Goal: Complete application form

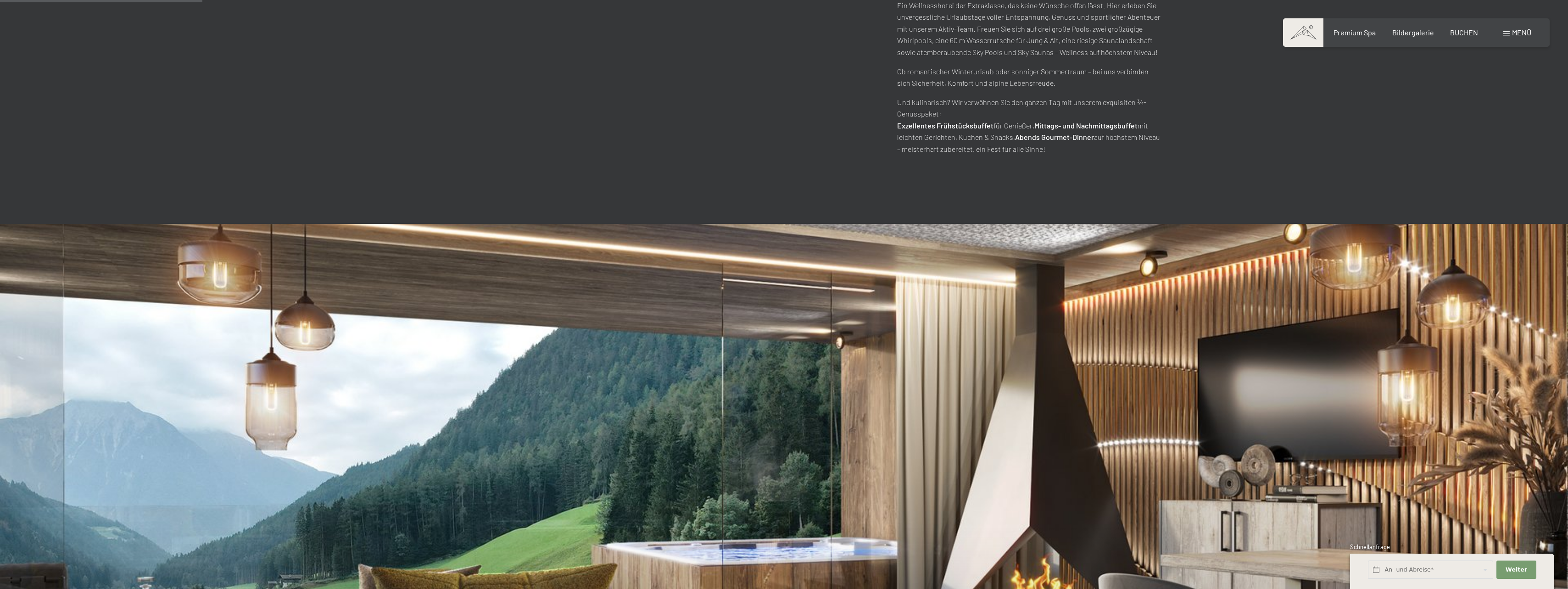
scroll to position [856, 0]
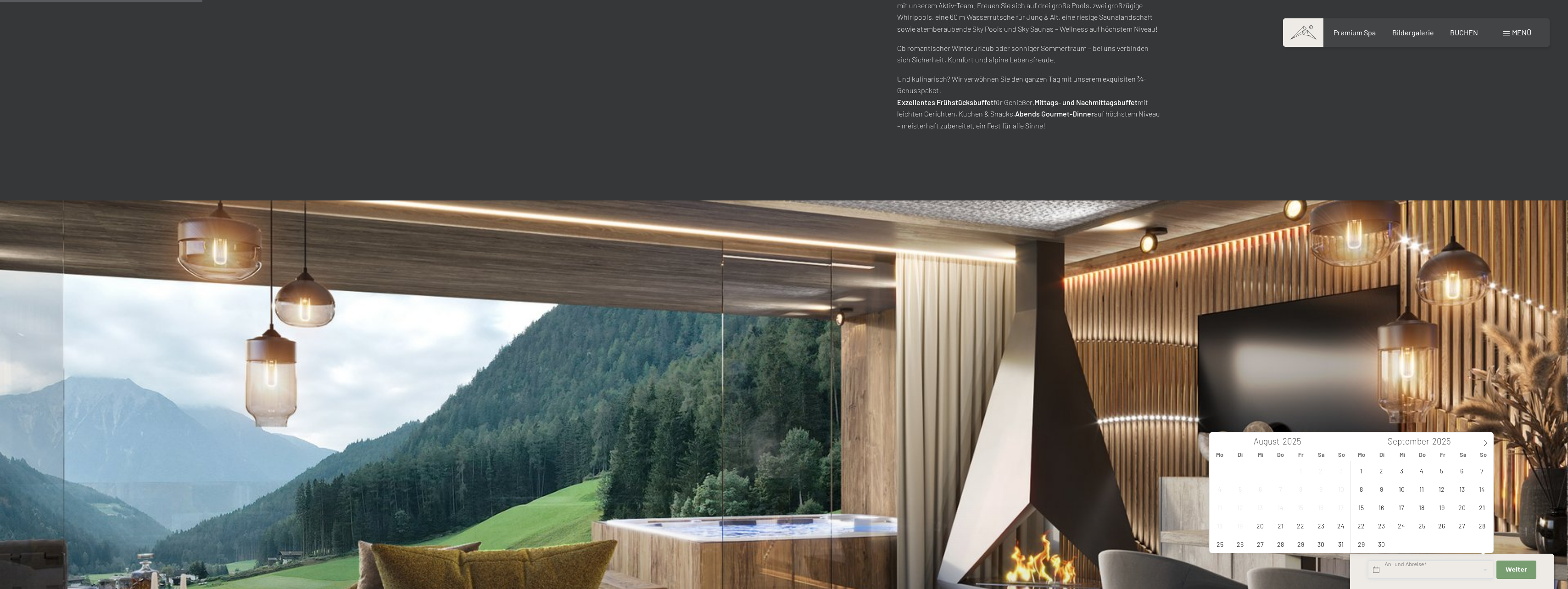
click at [1435, 570] on input "text" at bounding box center [1430, 570] width 125 height 19
click at [1485, 445] on icon at bounding box center [1485, 443] width 7 height 7
click at [1485, 444] on icon at bounding box center [1485, 443] width 7 height 7
click at [1449, 542] on span "28" at bounding box center [1441, 543] width 18 height 18
click at [1485, 543] on span "30" at bounding box center [1482, 543] width 18 height 18
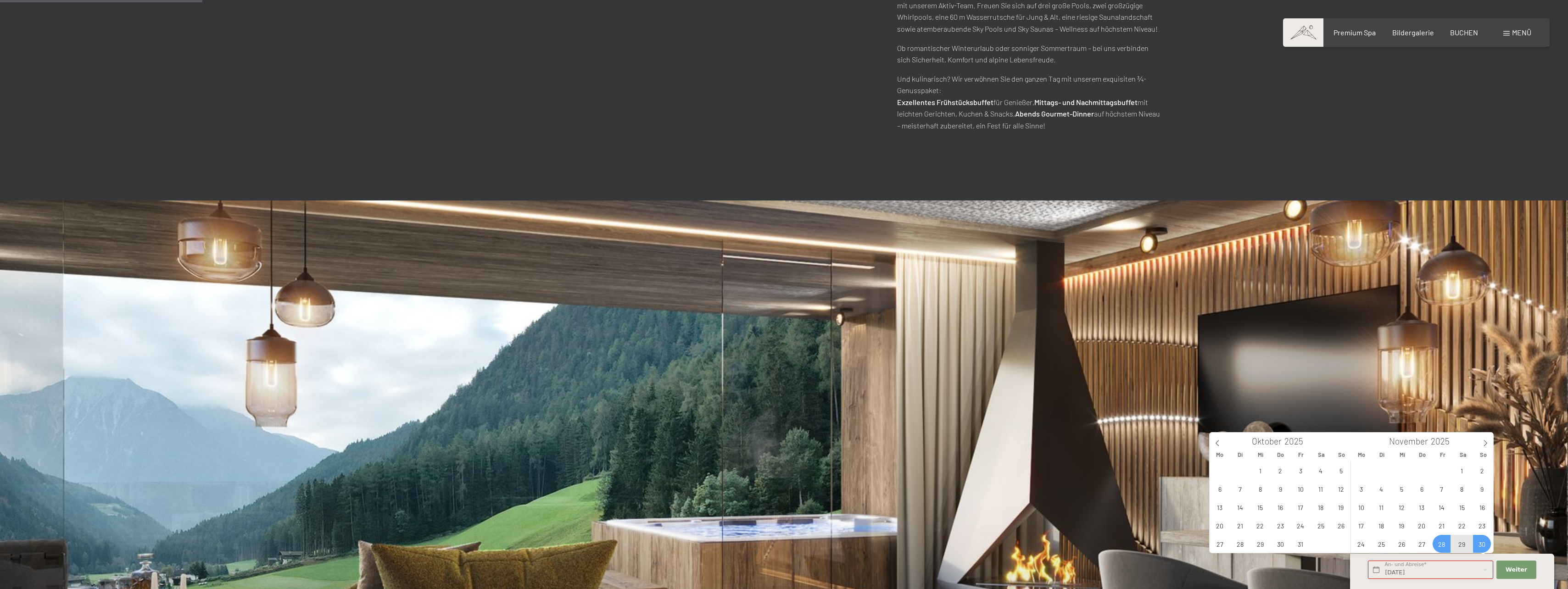
type input "[DATE] - So. [DATE]"
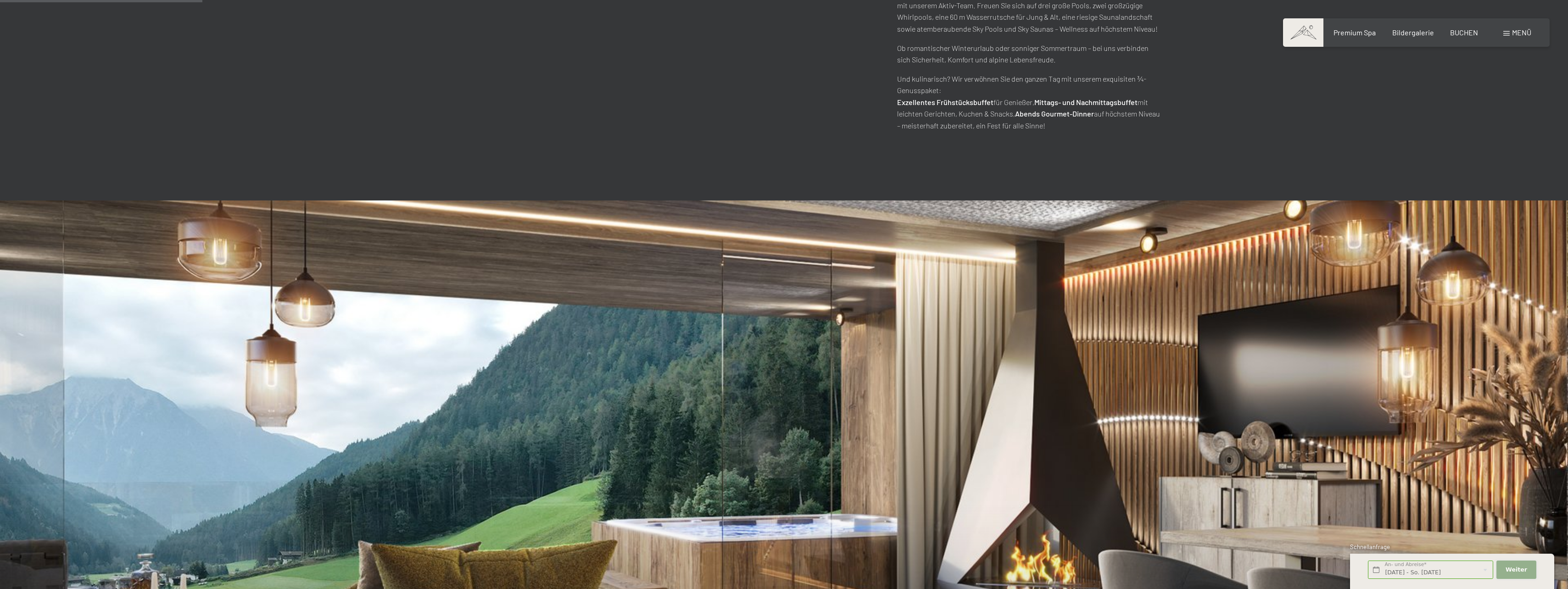
click at [1511, 576] on button "Weiter Adressfelder ausblenden" at bounding box center [1516, 570] width 40 height 19
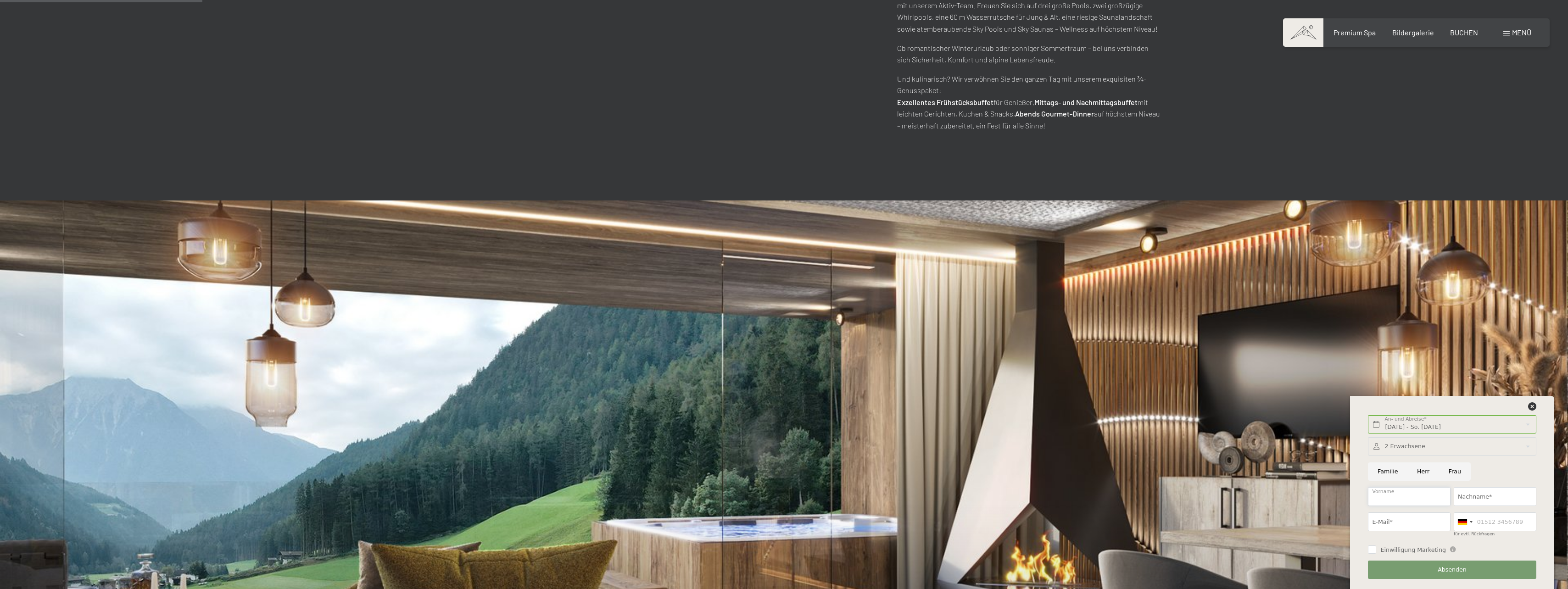
click at [1388, 496] on input "Vorname" at bounding box center [1409, 497] width 83 height 19
type input "[PERSON_NAME]"
type input "Alber"
type input "[PERSON_NAME][EMAIL_ADDRESS][DOMAIN_NAME]"
type input "3470352668"
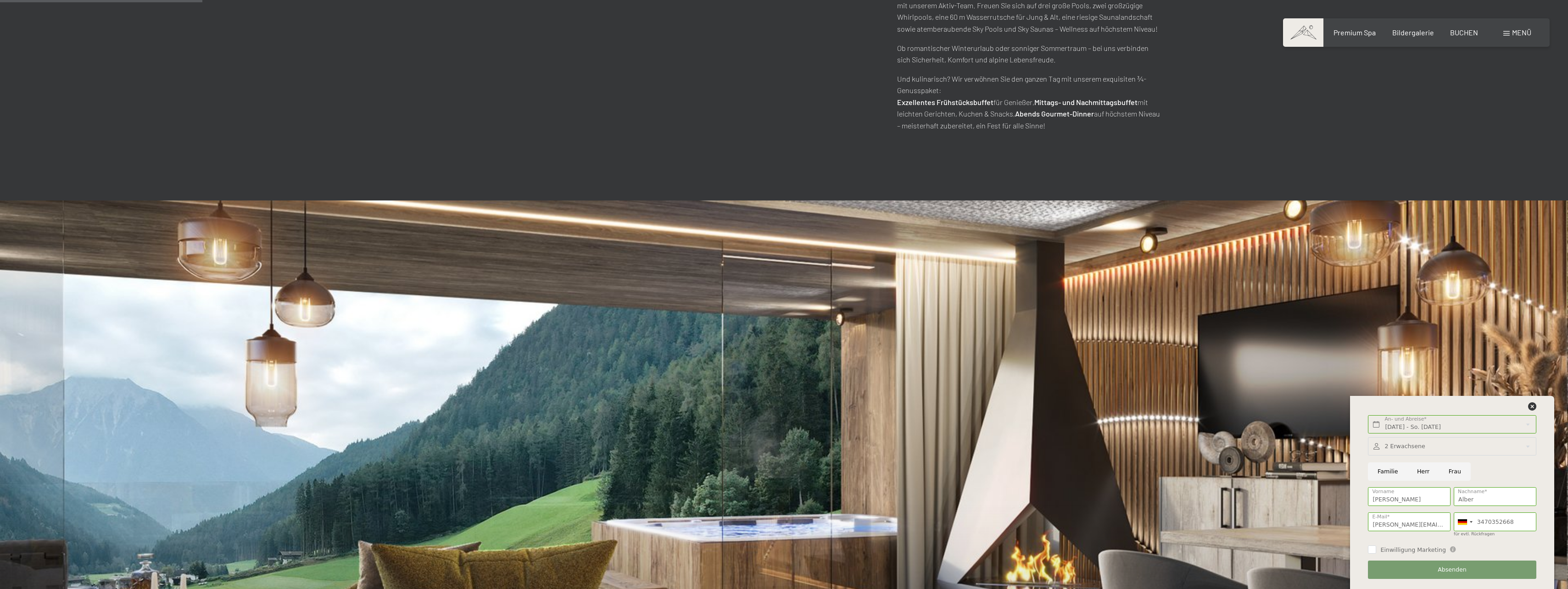
click at [1377, 552] on label "Einwilligung Marketing" at bounding box center [1411, 550] width 70 height 9
click at [1376, 552] on input "Einwilligung Marketing" at bounding box center [1372, 549] width 9 height 9
checkbox input "false"
click at [1447, 575] on button "Absenden" at bounding box center [1452, 570] width 168 height 19
